Goal: Task Accomplishment & Management: Manage account settings

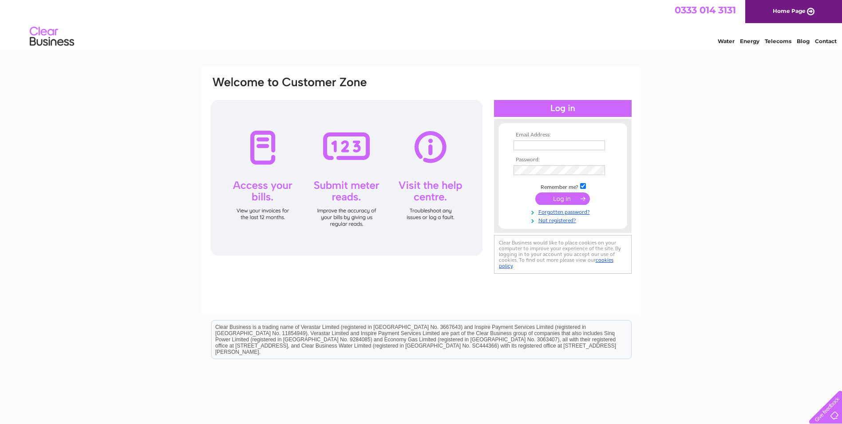
type input "mark@jengersbakery.co.uk"
click at [559, 195] on input "submit" at bounding box center [562, 198] width 55 height 12
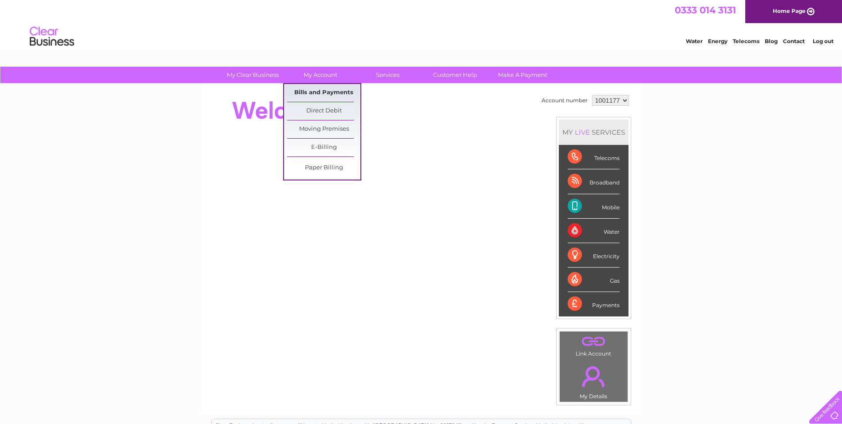
click at [326, 90] on link "Bills and Payments" at bounding box center [323, 93] width 73 height 18
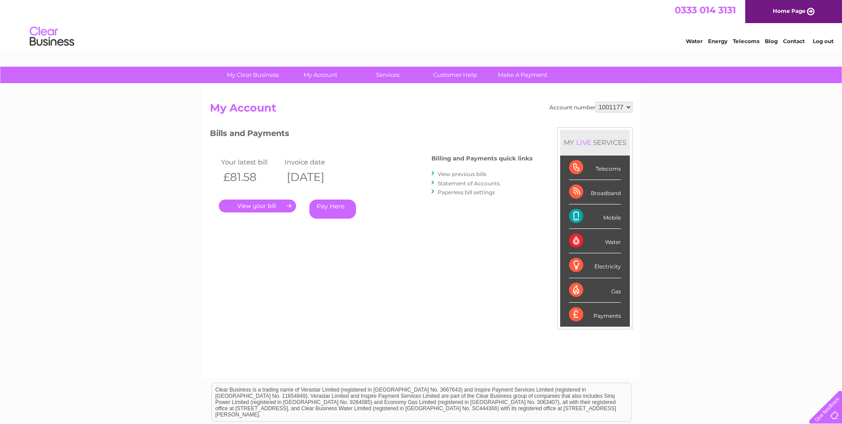
click at [262, 205] on link "." at bounding box center [257, 205] width 77 height 13
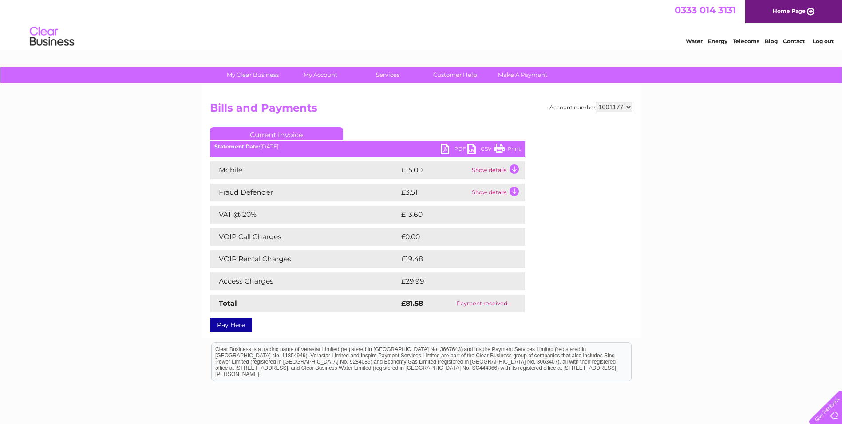
click at [444, 146] on link "PDF" at bounding box center [454, 149] width 27 height 13
click at [588, 264] on div "Account number 1001177 Bills and Payments Current Invoice PDF CSV Print" at bounding box center [421, 215] width 423 height 227
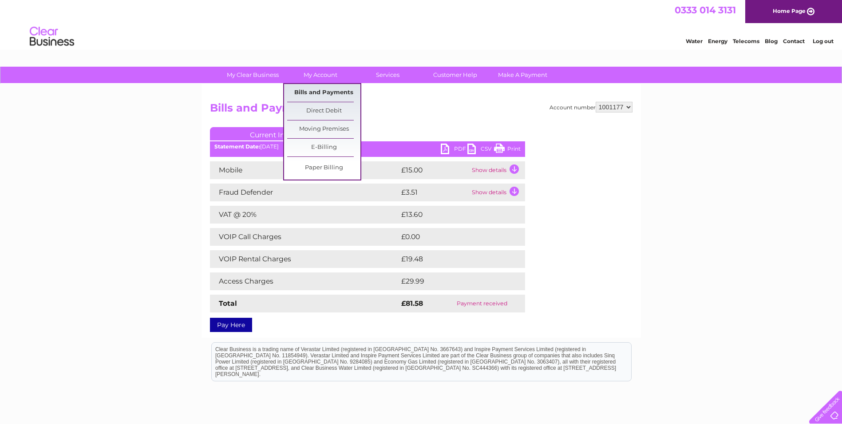
click at [321, 91] on link "Bills and Payments" at bounding box center [323, 93] width 73 height 18
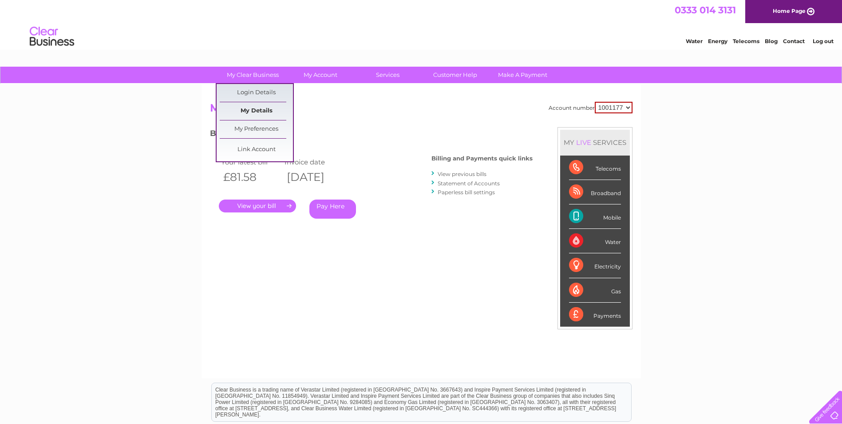
click at [245, 109] on link "My Details" at bounding box center [256, 111] width 73 height 18
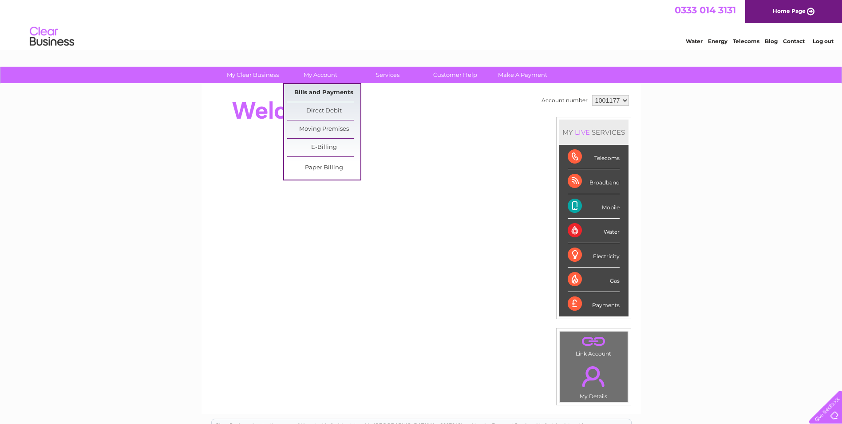
click at [304, 90] on link "Bills and Payments" at bounding box center [323, 93] width 73 height 18
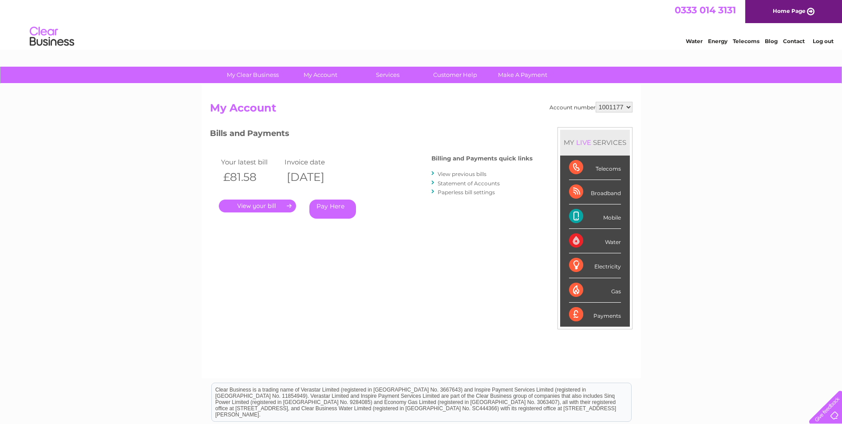
click at [450, 182] on link "Statement of Accounts" at bounding box center [469, 183] width 62 height 7
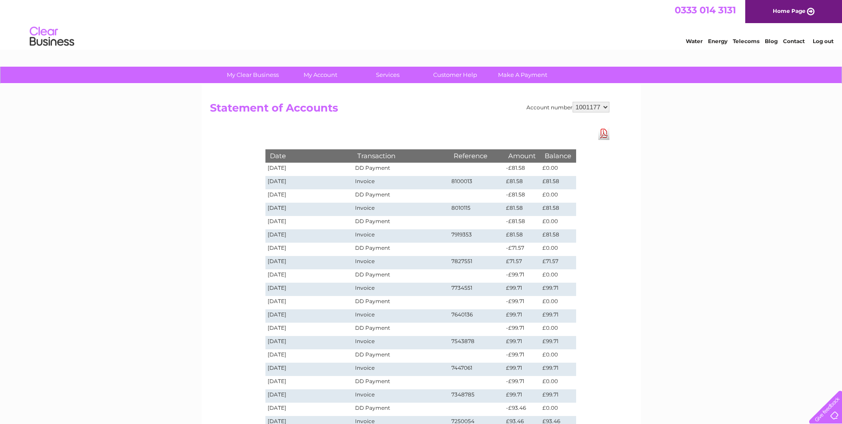
click at [606, 106] on select "1001177" at bounding box center [591, 107] width 37 height 11
click at [607, 106] on select "1001177" at bounding box center [591, 107] width 37 height 11
click at [741, 189] on div "My Clear Business Login Details My Details My Preferences Link Account My Accou…" at bounding box center [421, 335] width 842 height 537
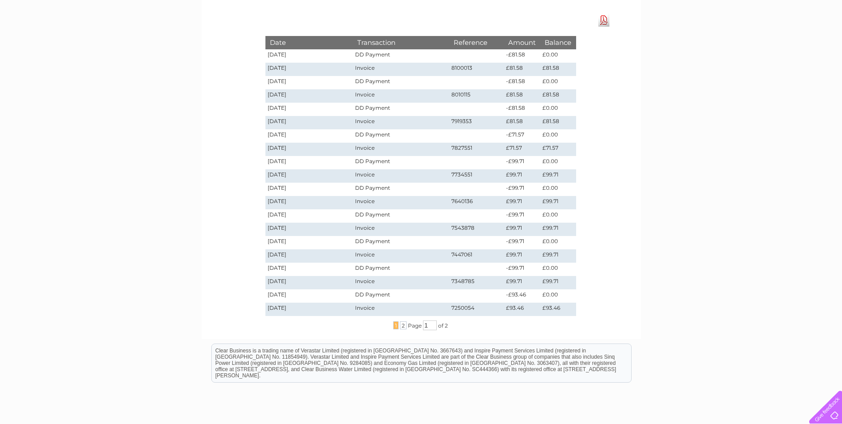
scroll to position [44, 0]
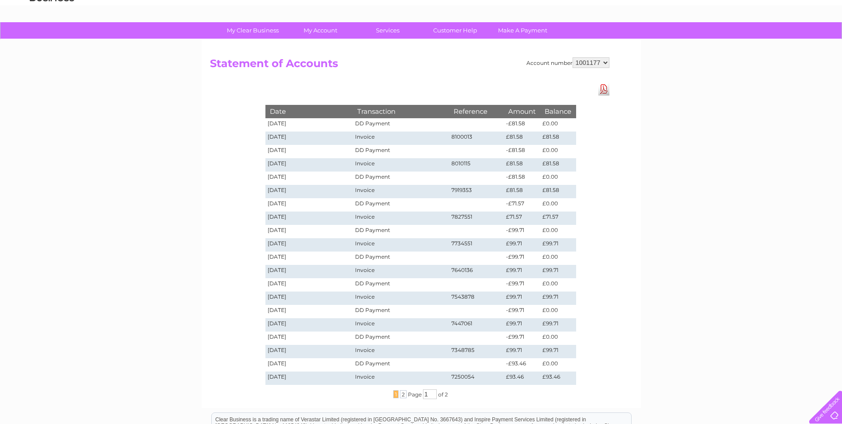
click at [707, 169] on div "My Clear Business Login Details My Details My Preferences Link Account My Accou…" at bounding box center [421, 290] width 842 height 537
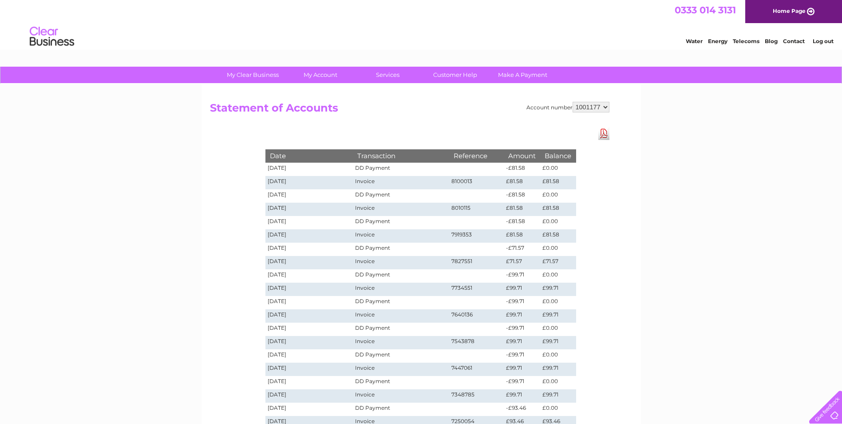
click at [823, 40] on link "Log out" at bounding box center [823, 41] width 21 height 7
